Goal: Task Accomplishment & Management: Manage account settings

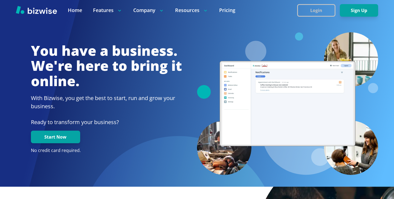
click at [329, 5] on button "Login" at bounding box center [316, 10] width 38 height 13
click at [296, 16] on div at bounding box center [197, 10] width 394 height 21
click at [304, 12] on button "Login" at bounding box center [316, 10] width 38 height 13
